Goal: Task Accomplishment & Management: Complete application form

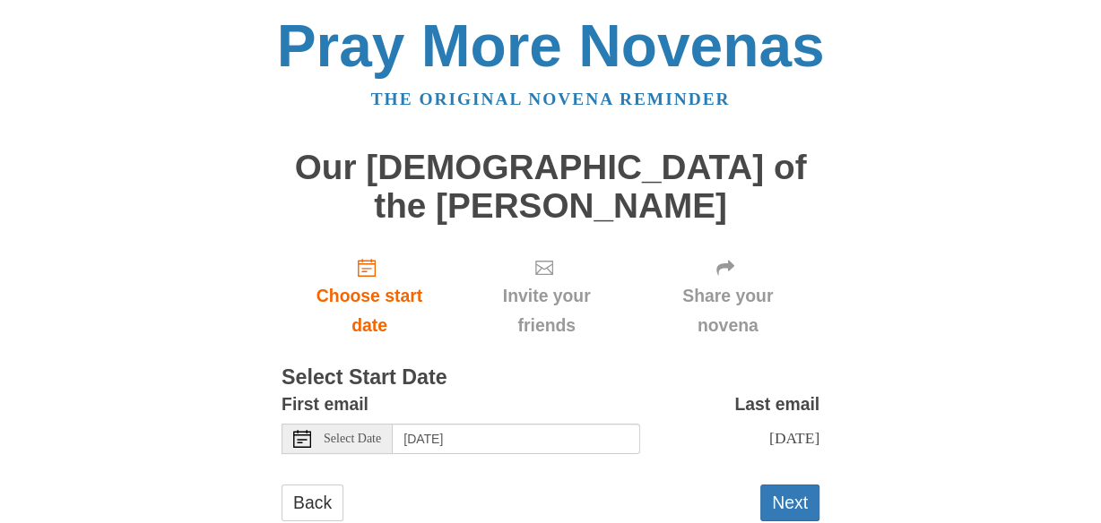
scroll to position [11, 0]
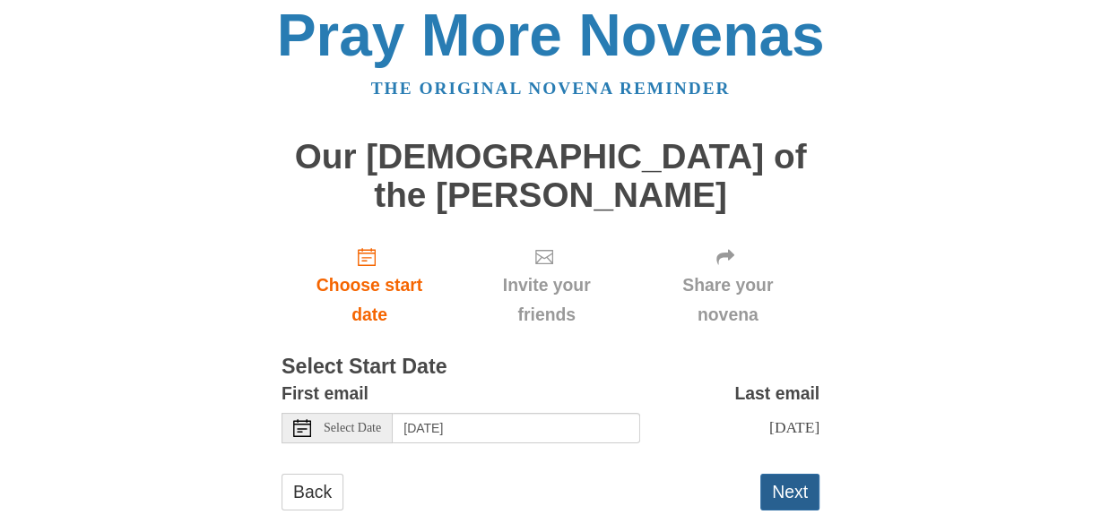
click at [791, 474] on button "Next" at bounding box center [789, 492] width 59 height 37
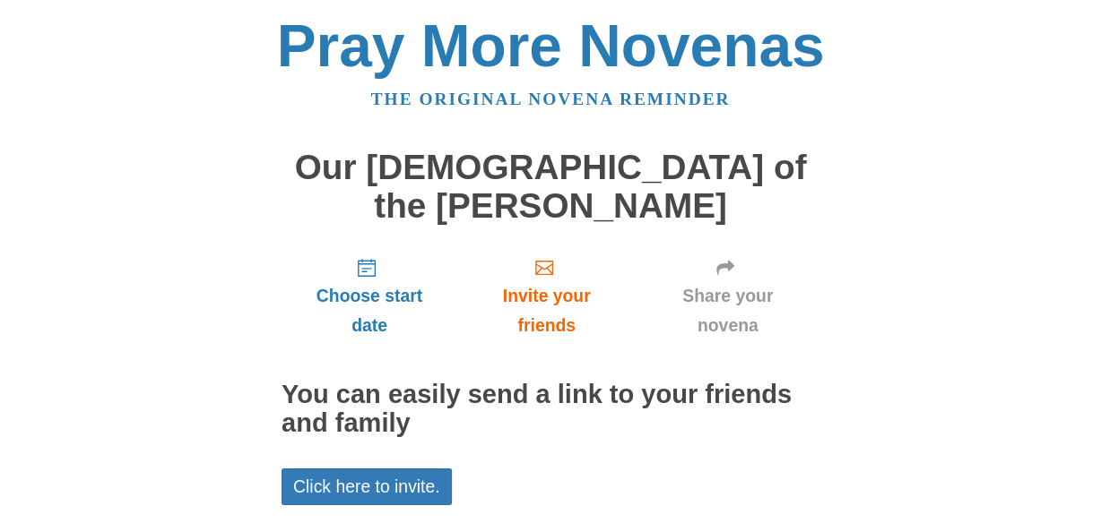
scroll to position [48, 0]
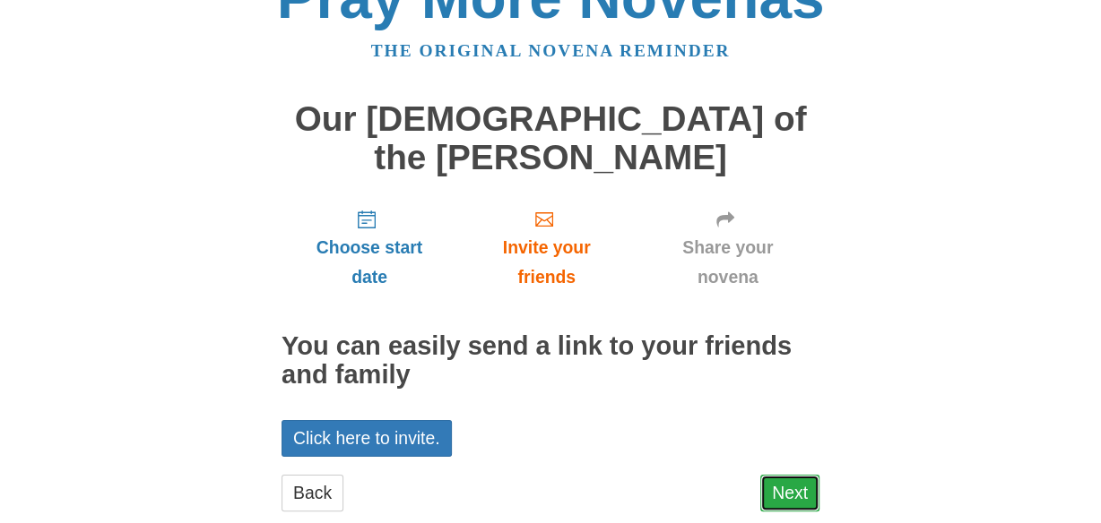
click at [775, 475] on link "Next" at bounding box center [789, 493] width 59 height 37
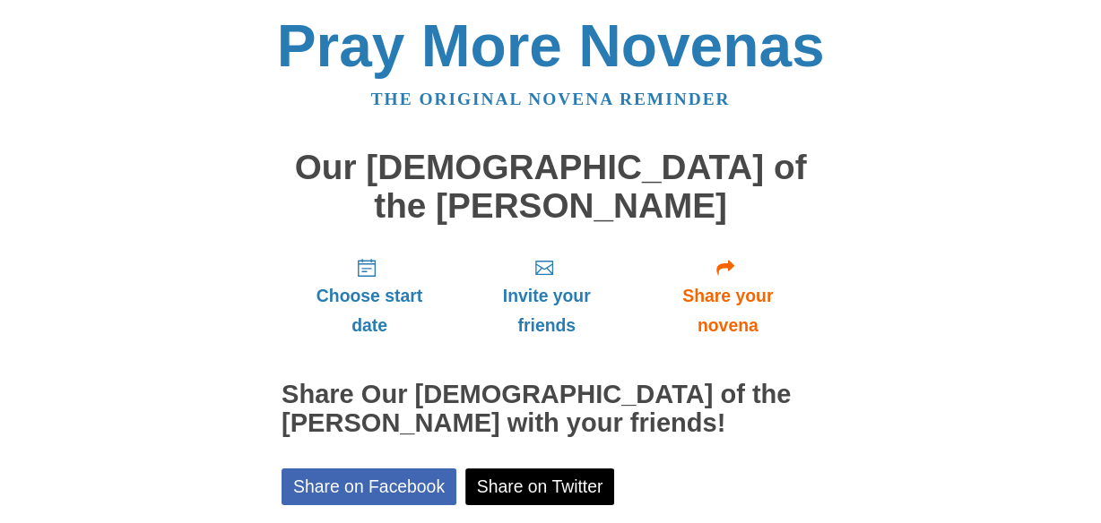
scroll to position [179, 0]
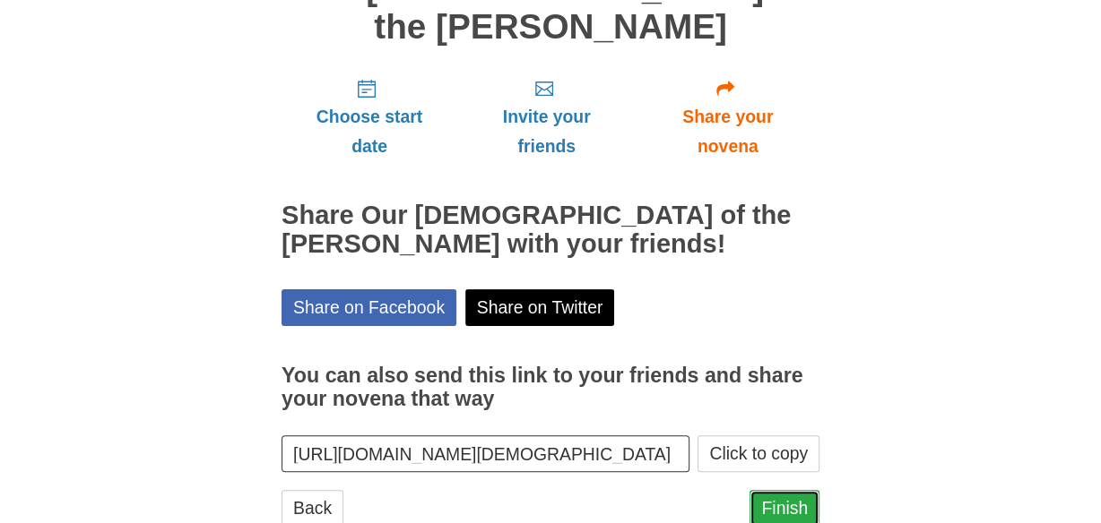
click at [789, 490] on link "Finish" at bounding box center [784, 508] width 70 height 37
